Goal: Information Seeking & Learning: Find specific fact

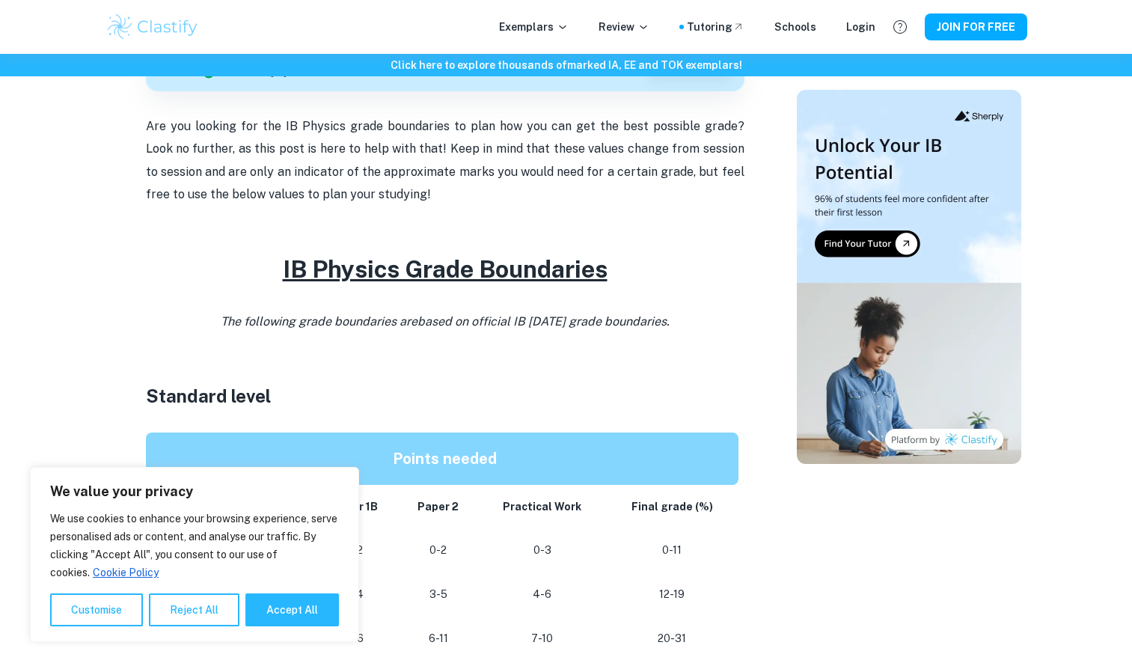
scroll to position [524, 0]
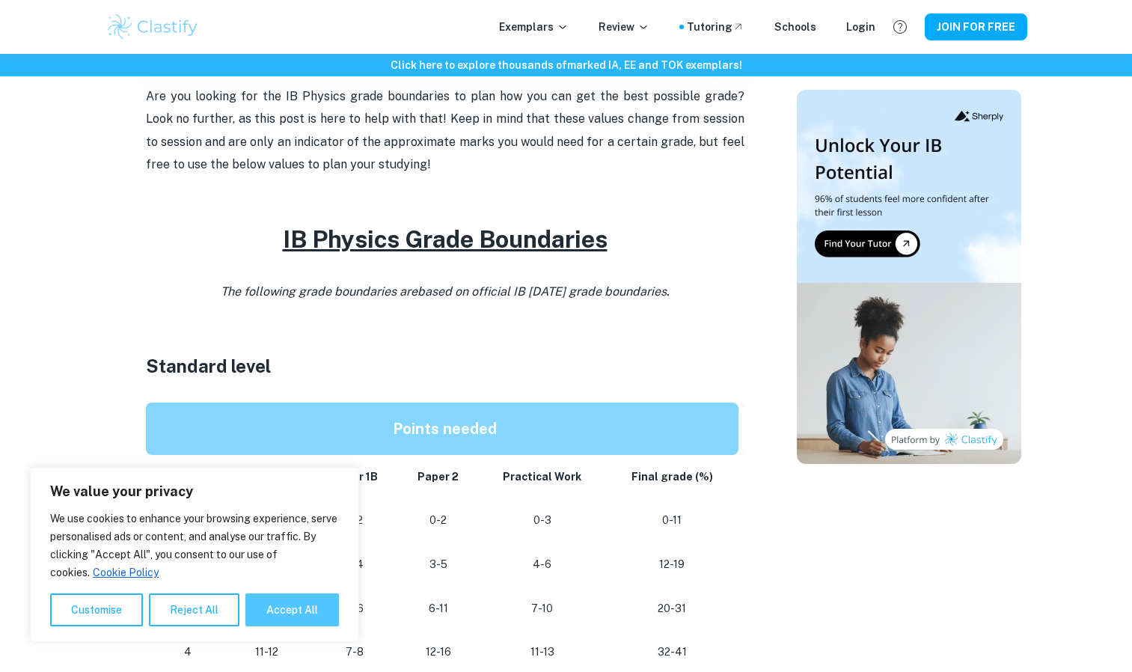
click at [316, 608] on button "Accept All" at bounding box center [292, 609] width 94 height 33
checkbox input "true"
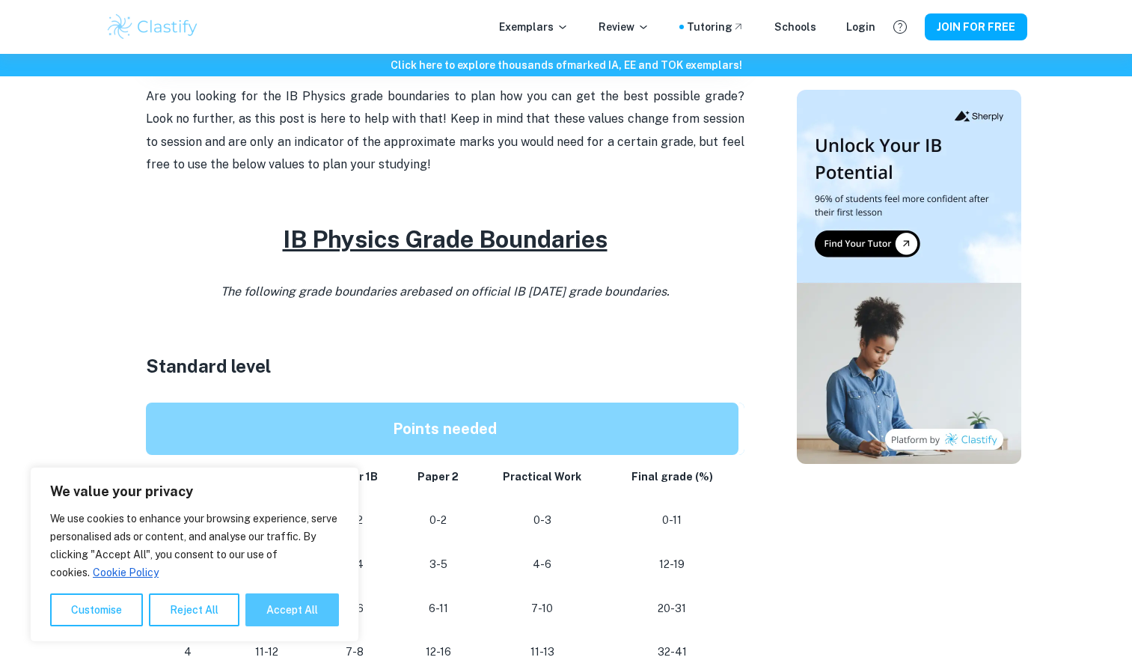
checkbox input "true"
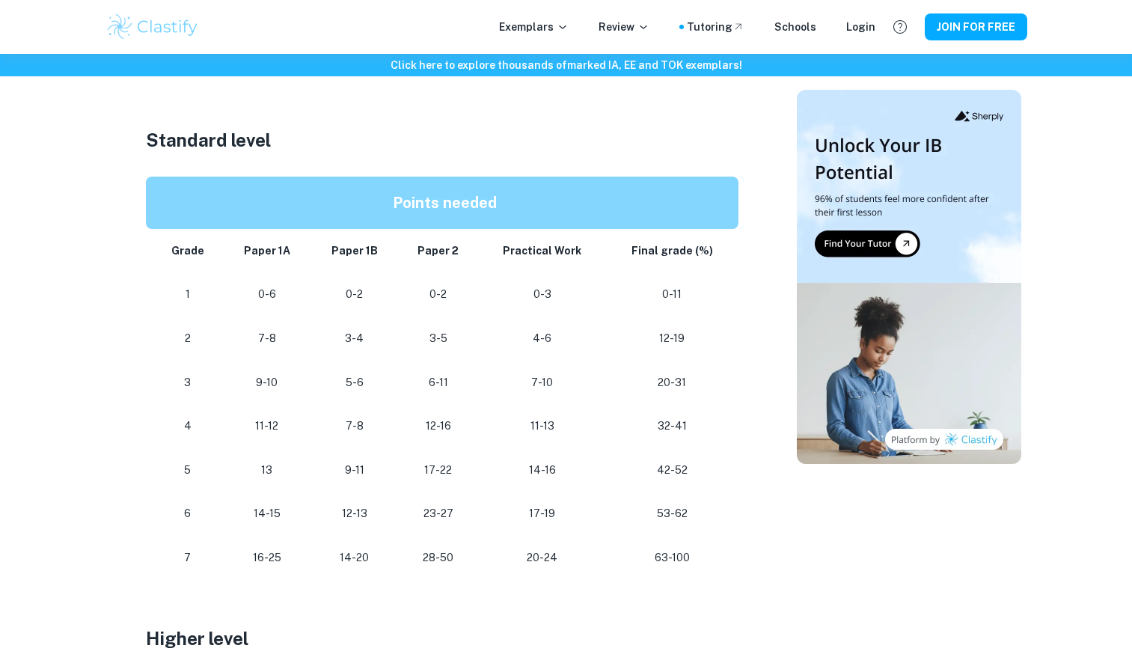
scroll to position [748, 0]
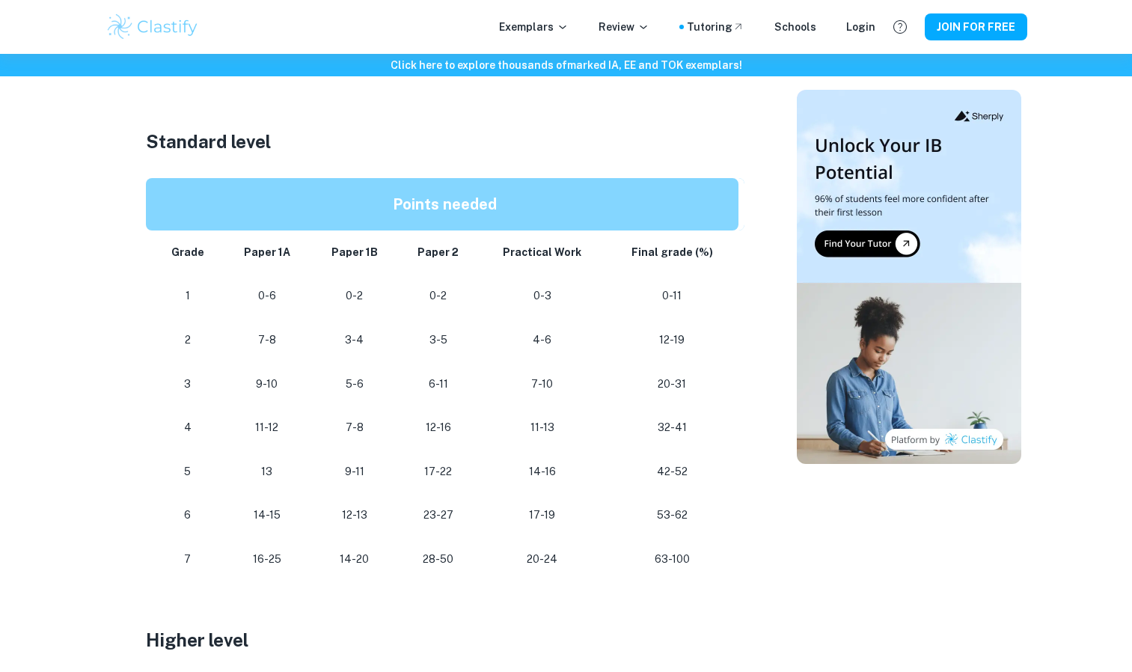
drag, startPoint x: 266, startPoint y: 572, endPoint x: 251, endPoint y: 575, distance: 14.7
click at [251, 575] on td "16-25" at bounding box center [268, 559] width 88 height 44
drag, startPoint x: 691, startPoint y: 561, endPoint x: 643, endPoint y: 563, distance: 48.7
click at [643, 563] on p "63-100" at bounding box center [672, 559] width 108 height 20
drag, startPoint x: 643, startPoint y: 563, endPoint x: 695, endPoint y: 616, distance: 74.1
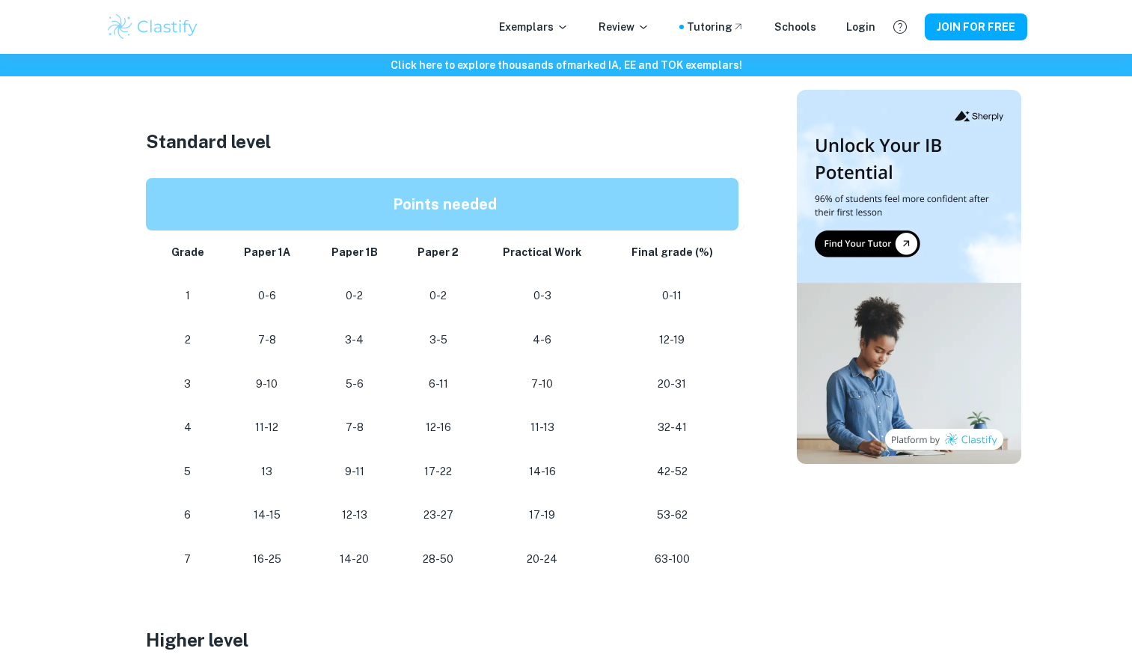
click at [695, 616] on p at bounding box center [445, 615] width 599 height 22
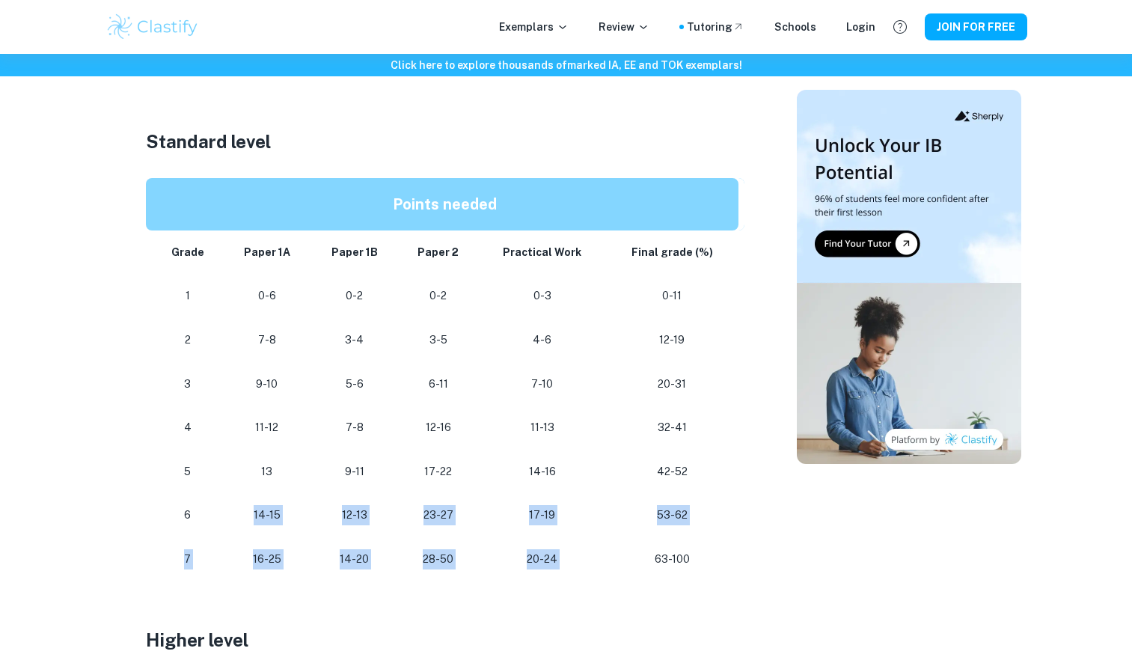
drag, startPoint x: 247, startPoint y: 515, endPoint x: 646, endPoint y: 544, distance: 399.8
click at [646, 544] on tbody "Grade Paper 1A Paper 1B Paper 2 Practical Work Final grade (%) 1 0-6 0-2 0-2 0-…" at bounding box center [445, 405] width 599 height 351
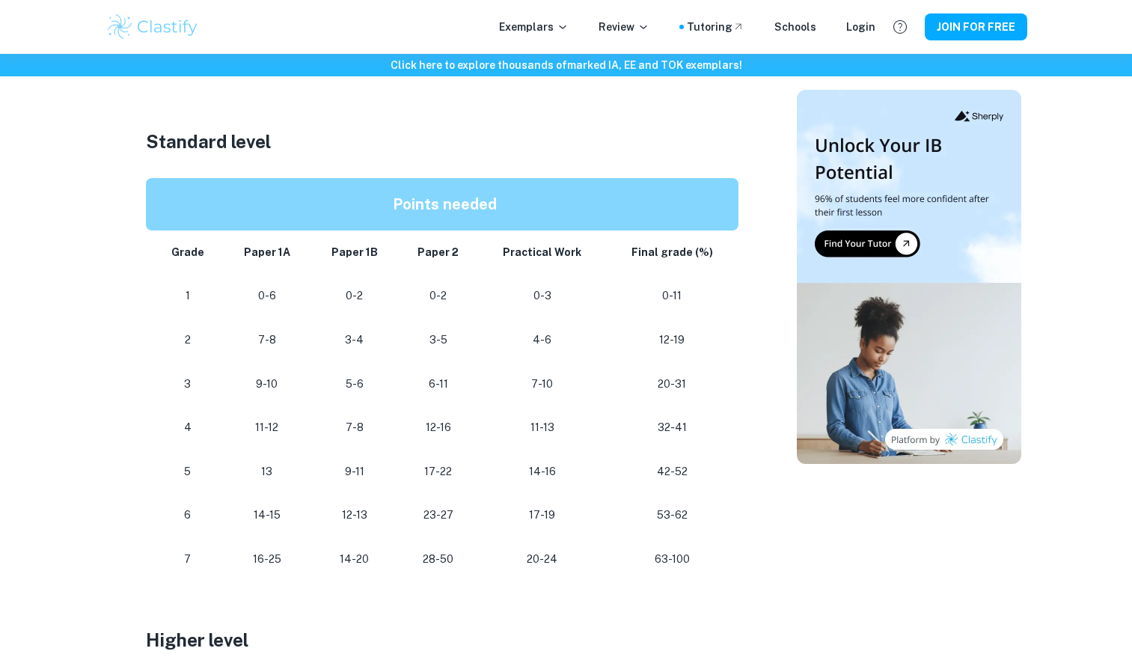
drag, startPoint x: 646, startPoint y: 544, endPoint x: 554, endPoint y: 599, distance: 107.4
click at [554, 599] on p at bounding box center [445, 592] width 599 height 22
drag, startPoint x: 251, startPoint y: 555, endPoint x: 280, endPoint y: 566, distance: 30.6
click at [280, 566] on p "16-25" at bounding box center [268, 559] width 64 height 20
drag, startPoint x: 280, startPoint y: 566, endPoint x: 352, endPoint y: 608, distance: 83.4
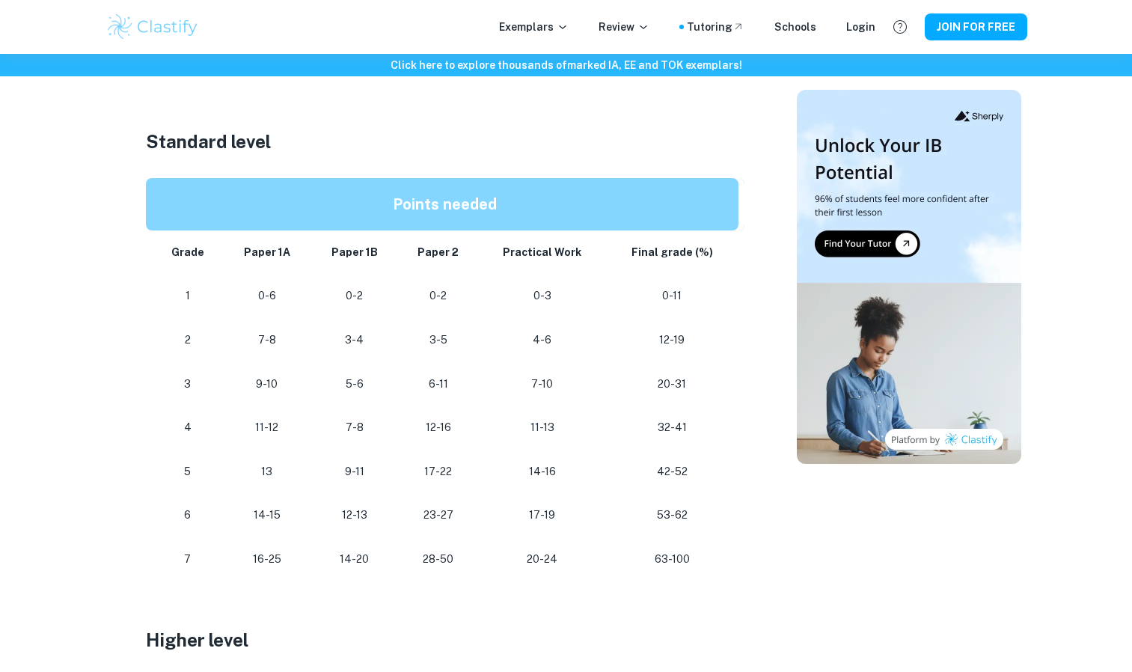
click at [352, 608] on p at bounding box center [445, 615] width 599 height 22
drag, startPoint x: 341, startPoint y: 560, endPoint x: 405, endPoint y: 559, distance: 63.6
click at [405, 559] on tr "[PHONE_NUMBER] [PHONE_NUMBER] 63-100" at bounding box center [445, 559] width 599 height 44
drag, startPoint x: 405, startPoint y: 559, endPoint x: 414, endPoint y: 602, distance: 43.7
click at [414, 602] on p at bounding box center [445, 592] width 599 height 22
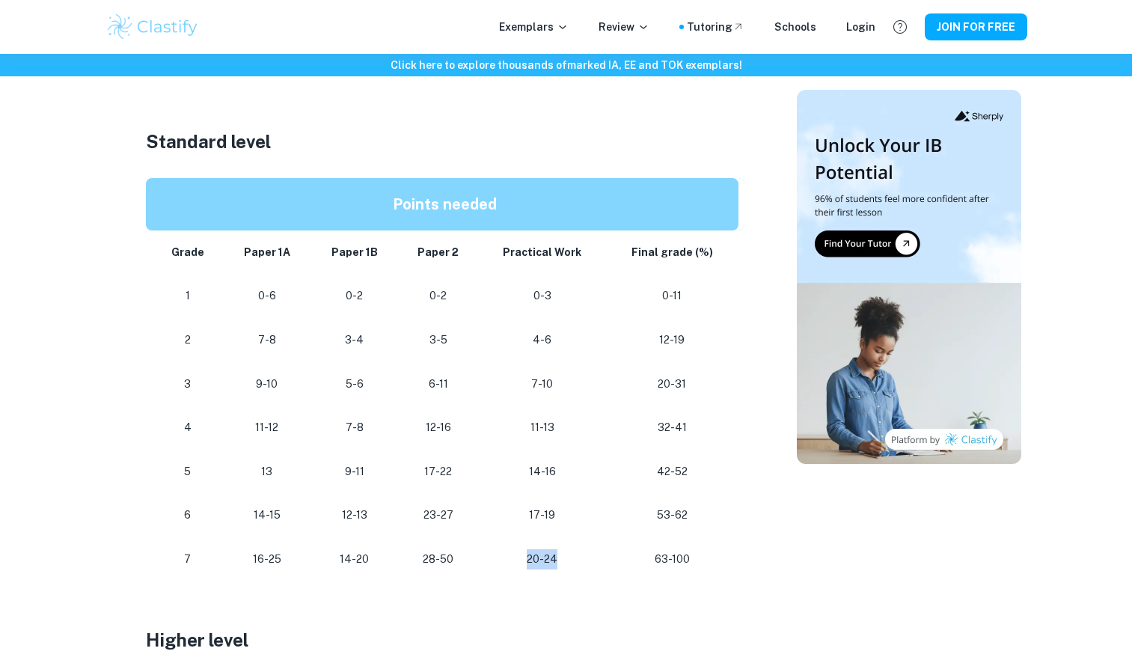
drag, startPoint x: 560, startPoint y: 557, endPoint x: 518, endPoint y: 573, distance: 44.3
click at [518, 573] on td "20-24" at bounding box center [542, 559] width 127 height 44
drag, startPoint x: 518, startPoint y: 573, endPoint x: 519, endPoint y: 586, distance: 12.7
click at [519, 586] on p at bounding box center [445, 592] width 599 height 22
drag, startPoint x: 693, startPoint y: 559, endPoint x: 638, endPoint y: 566, distance: 55.0
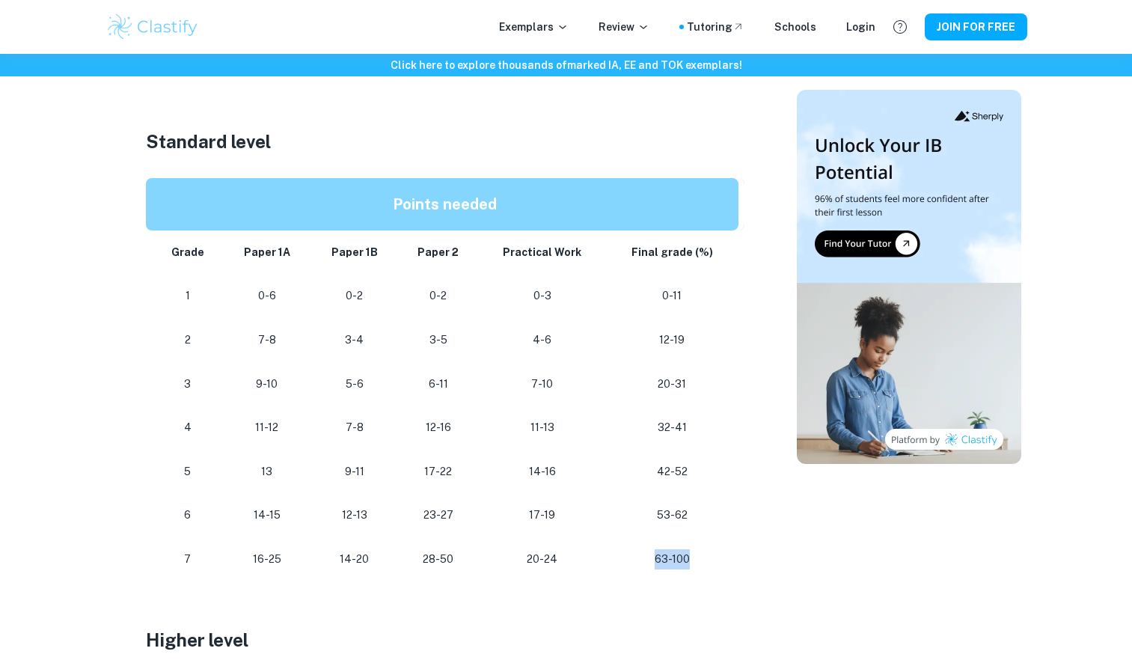
click at [638, 566] on p "63-100" at bounding box center [672, 559] width 108 height 20
drag, startPoint x: 638, startPoint y: 566, endPoint x: 609, endPoint y: 596, distance: 42.3
click at [609, 596] on p at bounding box center [445, 592] width 599 height 22
